Goal: Information Seeking & Learning: Learn about a topic

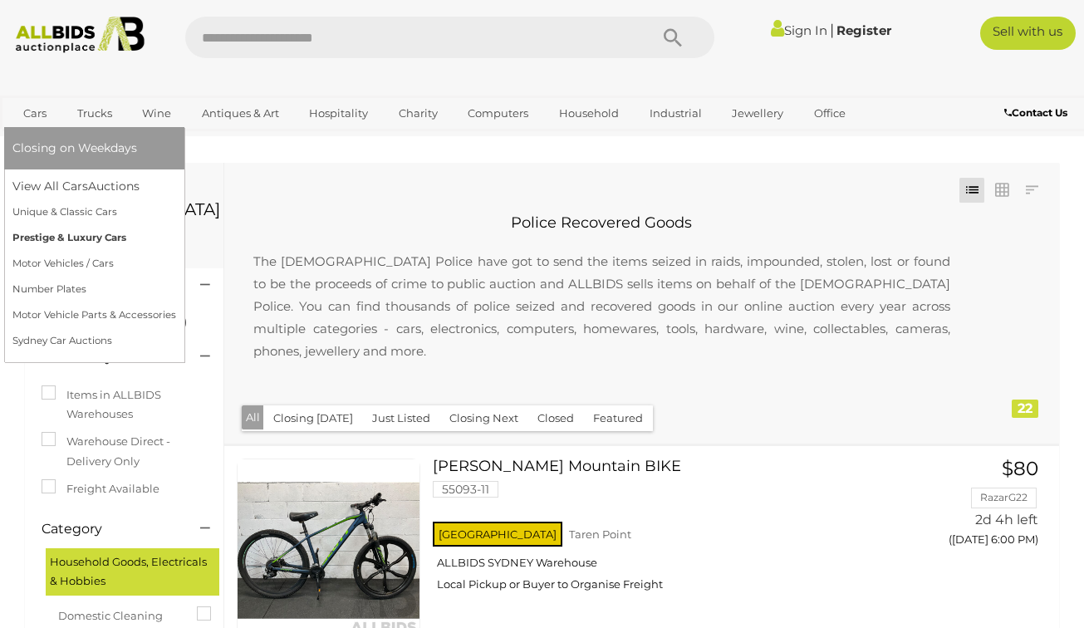
click at [83, 242] on link "Prestige & Luxury Cars" at bounding box center [94, 238] width 164 height 26
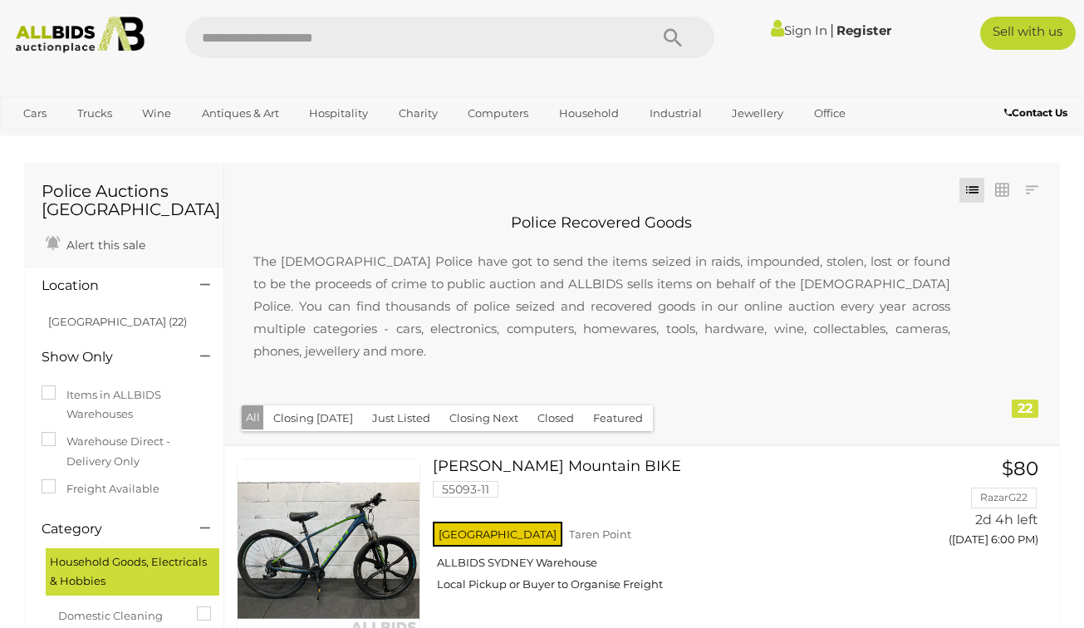
click at [376, 27] on input "text" at bounding box center [409, 38] width 448 height 42
type input "****"
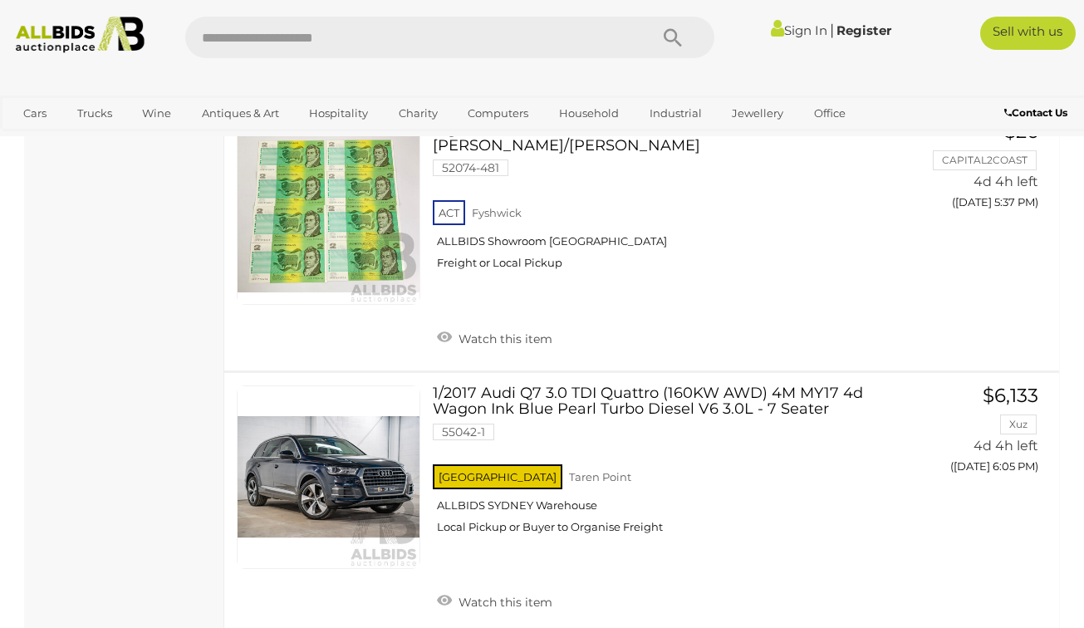
scroll to position [11392, 0]
